Goal: Task Accomplishment & Management: Use online tool/utility

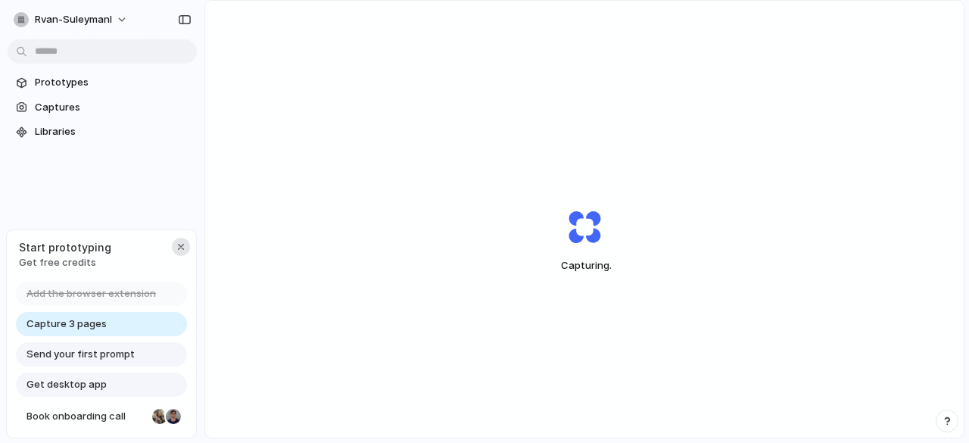
click at [177, 241] on div "button" at bounding box center [181, 247] width 12 height 12
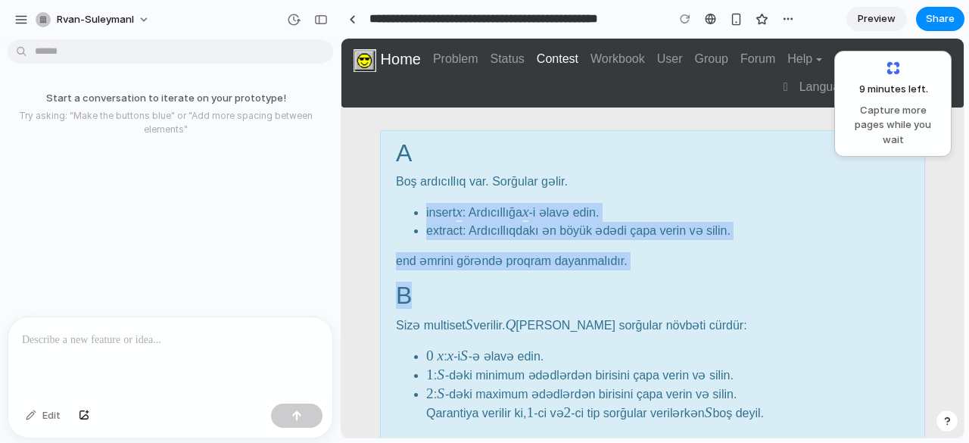
drag, startPoint x: 395, startPoint y: 212, endPoint x: 443, endPoint y: 277, distance: 81.2
click at [436, 256] on p "end əmrini görəndə proqram dayanmalıdır." at bounding box center [652, 261] width 513 height 18
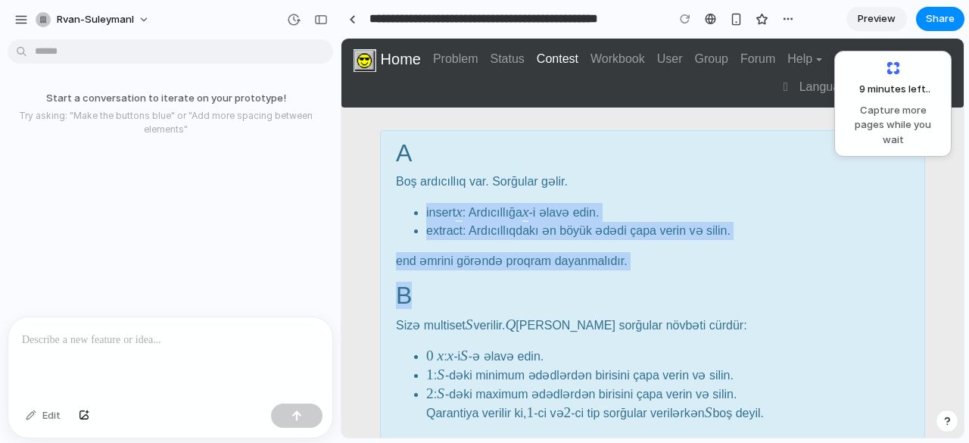
click at [432, 261] on p "end əmrini görəndə proqram dayanmalıdır." at bounding box center [652, 261] width 513 height 18
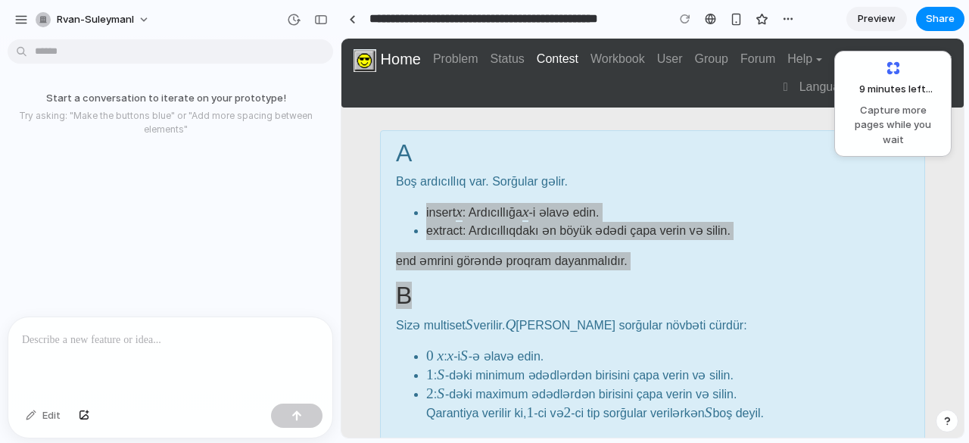
click at [186, 351] on div at bounding box center [170, 357] width 324 height 80
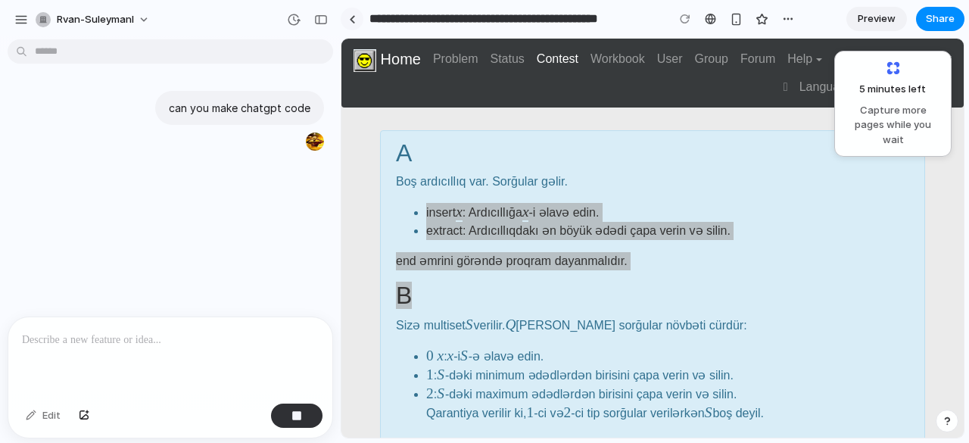
click at [348, 27] on link at bounding box center [352, 19] width 23 height 23
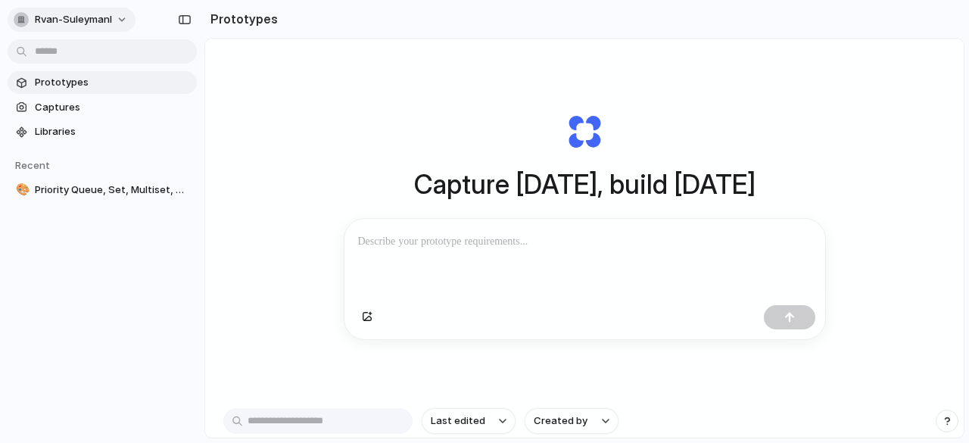
click at [108, 26] on button "rvan-suleymanl" at bounding box center [72, 20] width 128 height 24
click at [107, 20] on div "Settings Invite members Change theme Sign out" at bounding box center [484, 221] width 969 height 443
click at [389, 253] on div at bounding box center [585, 259] width 481 height 80
